Goal: Obtain resource: Obtain resource

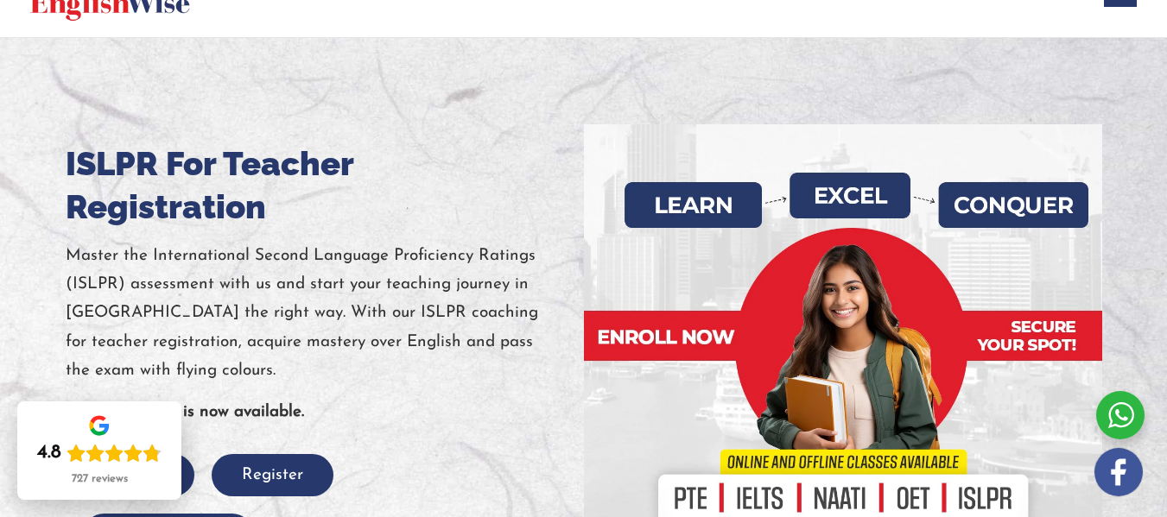
scroll to position [173, 0]
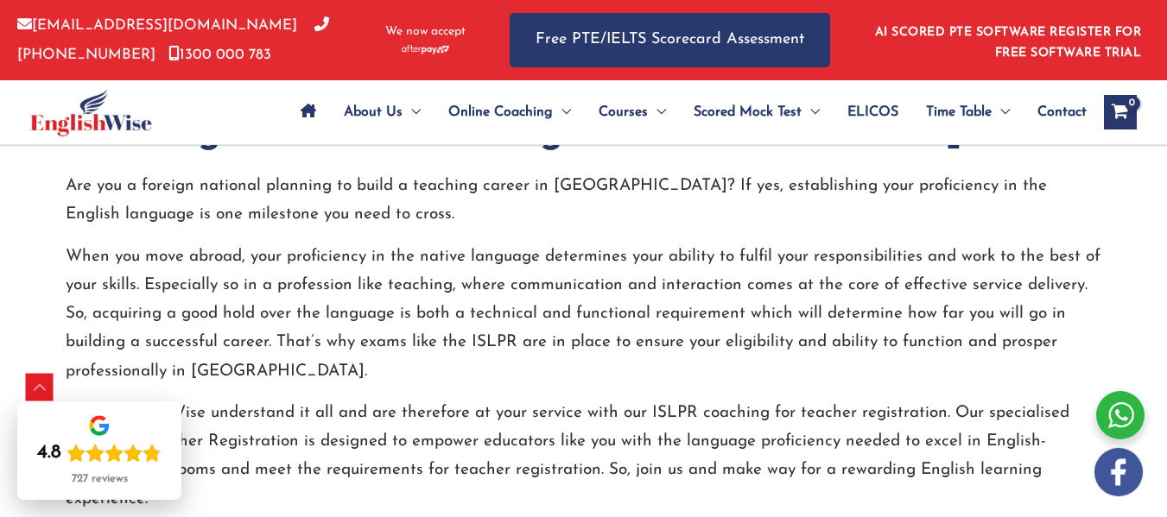
scroll to position [740, 0]
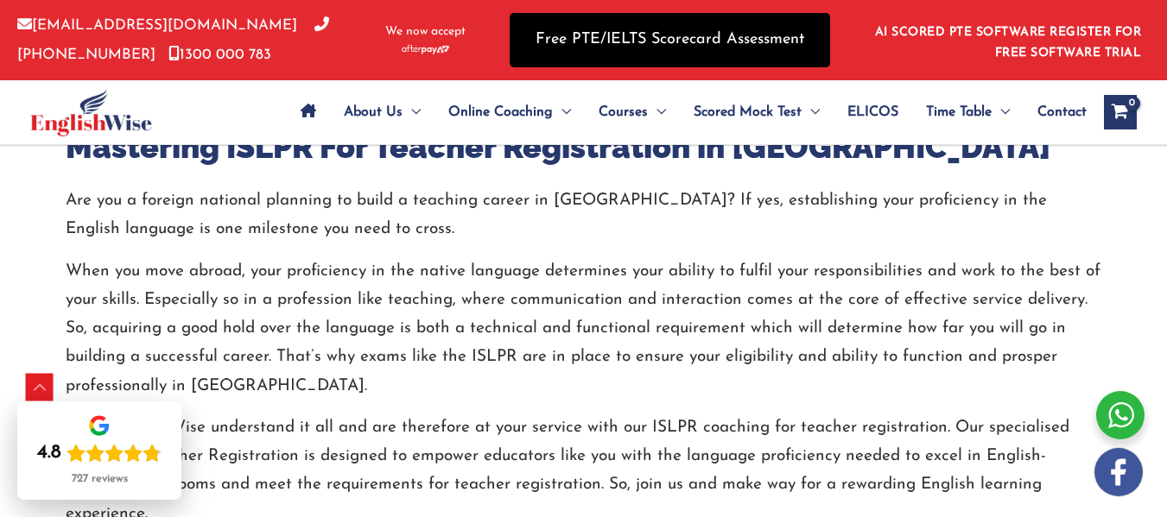
click at [690, 28] on link "Free PTE/IELTS Scorecard Assessment" at bounding box center [670, 40] width 320 height 54
